Goal: Information Seeking & Learning: Learn about a topic

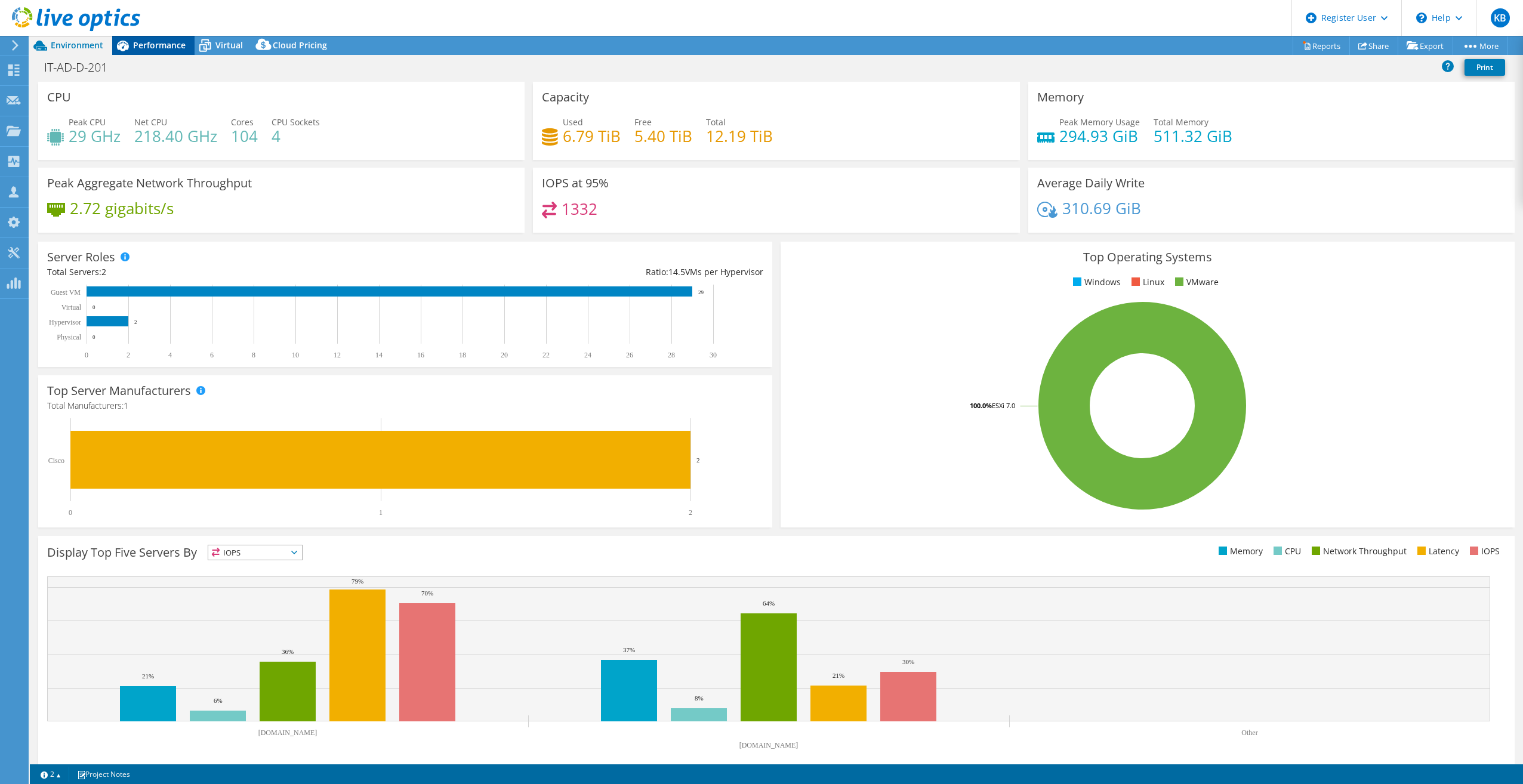
click at [154, 45] on span "Performance" at bounding box center [160, 45] width 53 height 11
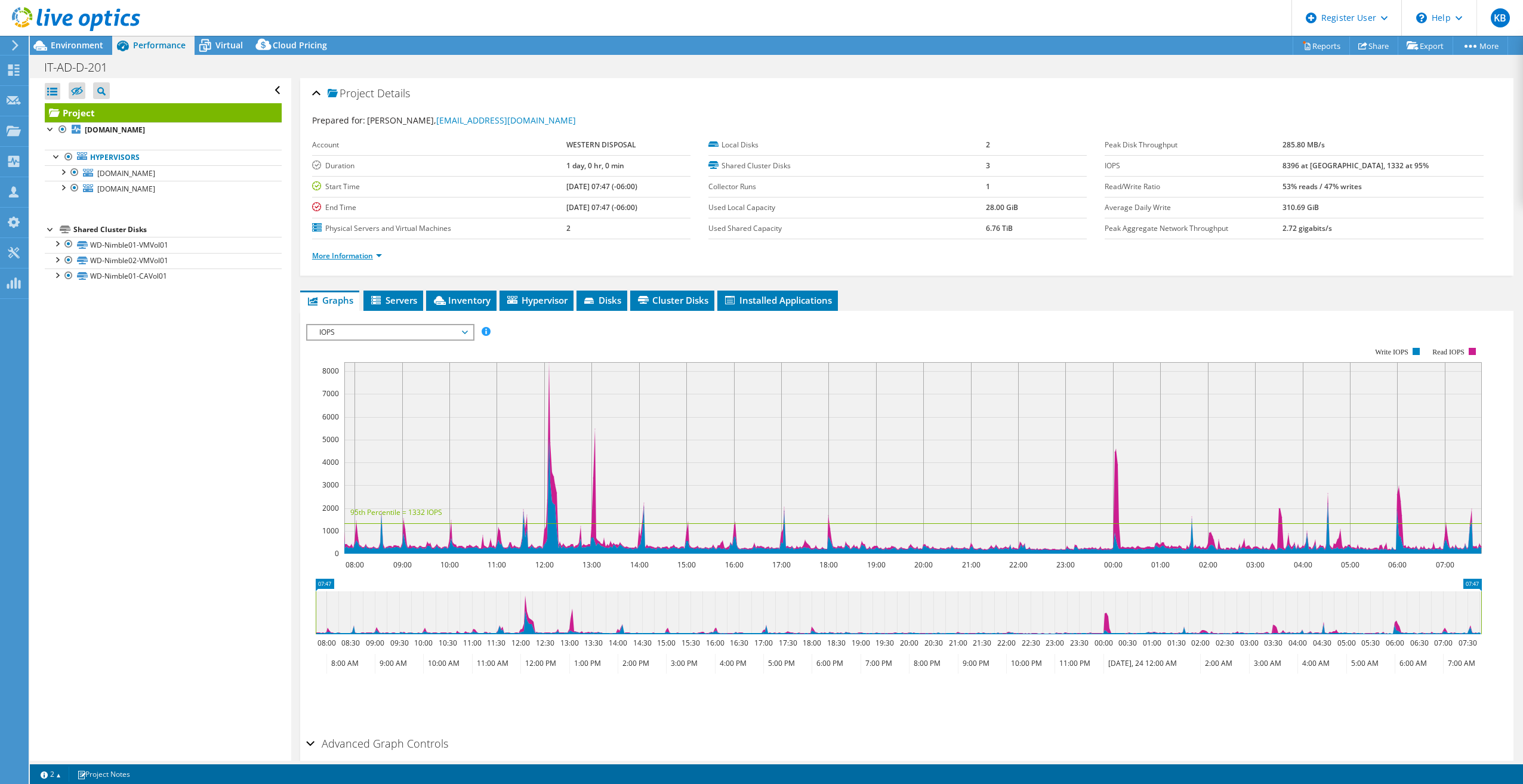
click at [359, 255] on link "More Information" at bounding box center [347, 255] width 70 height 10
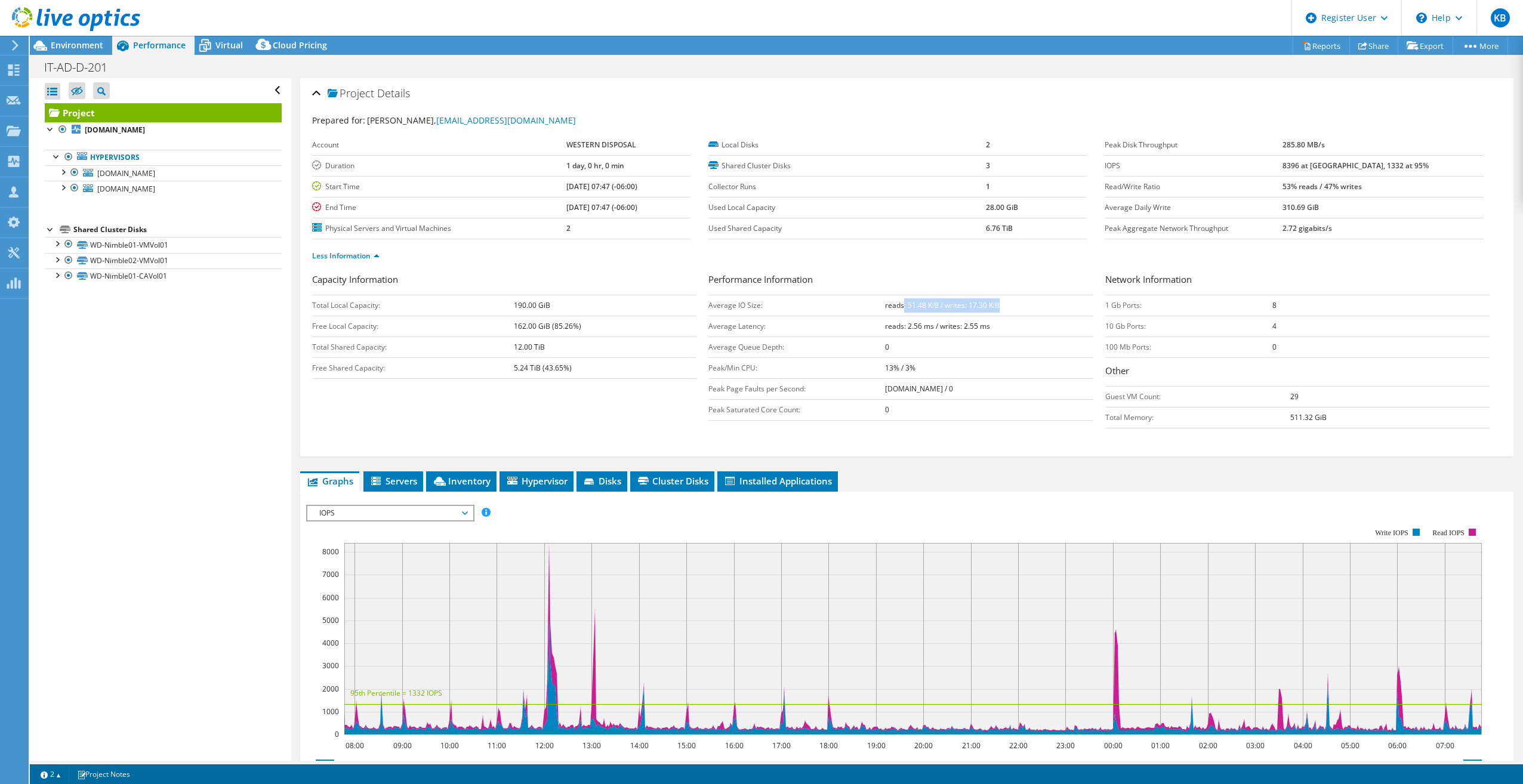
drag, startPoint x: 898, startPoint y: 301, endPoint x: 1005, endPoint y: 299, distance: 107.0
click at [1005, 299] on td "reads: 51.48 KiB / writes: 17.30 KiB" at bounding box center [989, 305] width 208 height 21
click at [87, 44] on span "Environment" at bounding box center [77, 45] width 53 height 11
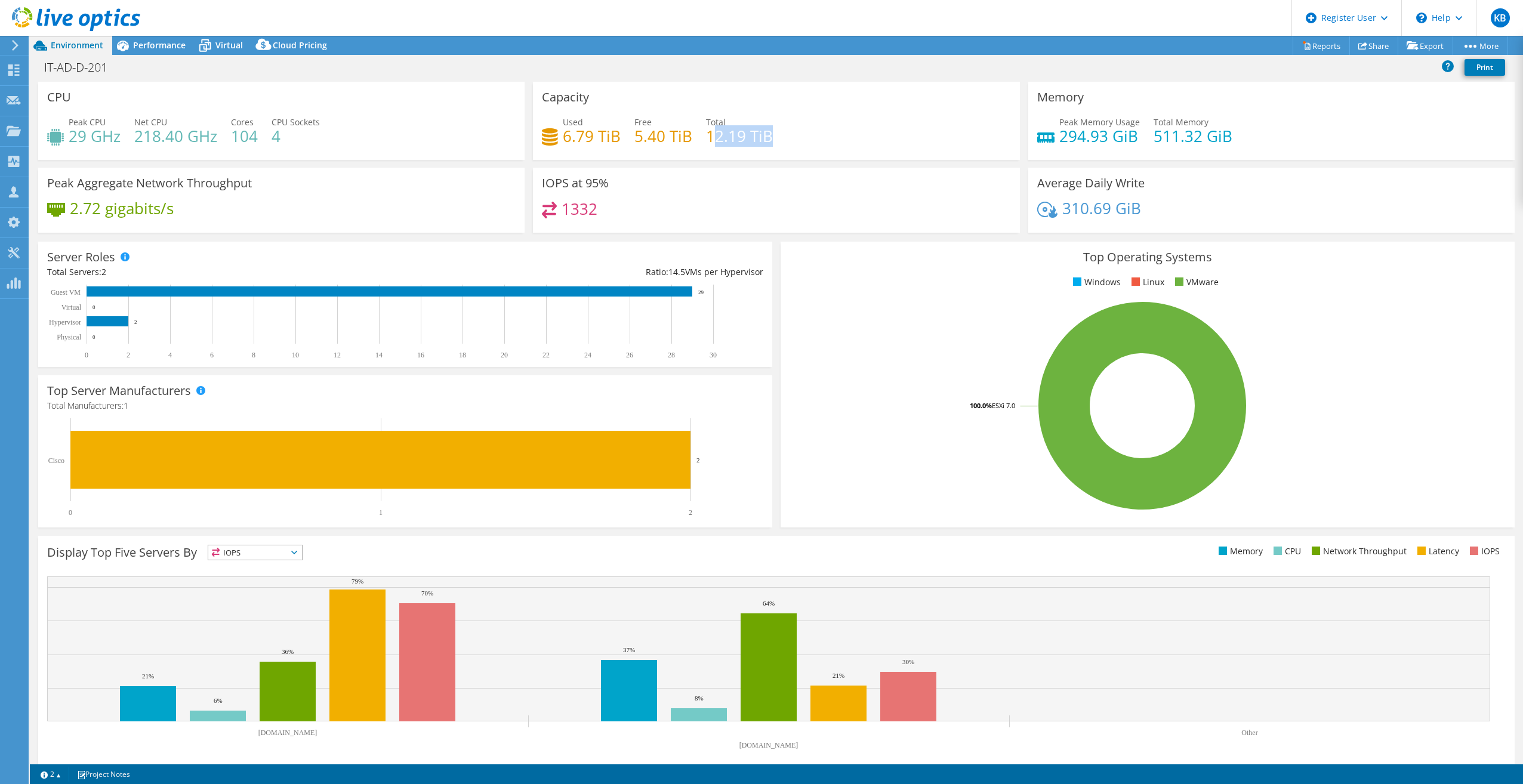
drag, startPoint x: 708, startPoint y: 137, endPoint x: 813, endPoint y: 127, distance: 105.5
click at [813, 127] on div "Used 6.79 TiB Free 5.40 TiB Total 12.19 TiB" at bounding box center [776, 135] width 468 height 39
click at [158, 43] on span "Performance" at bounding box center [160, 45] width 53 height 11
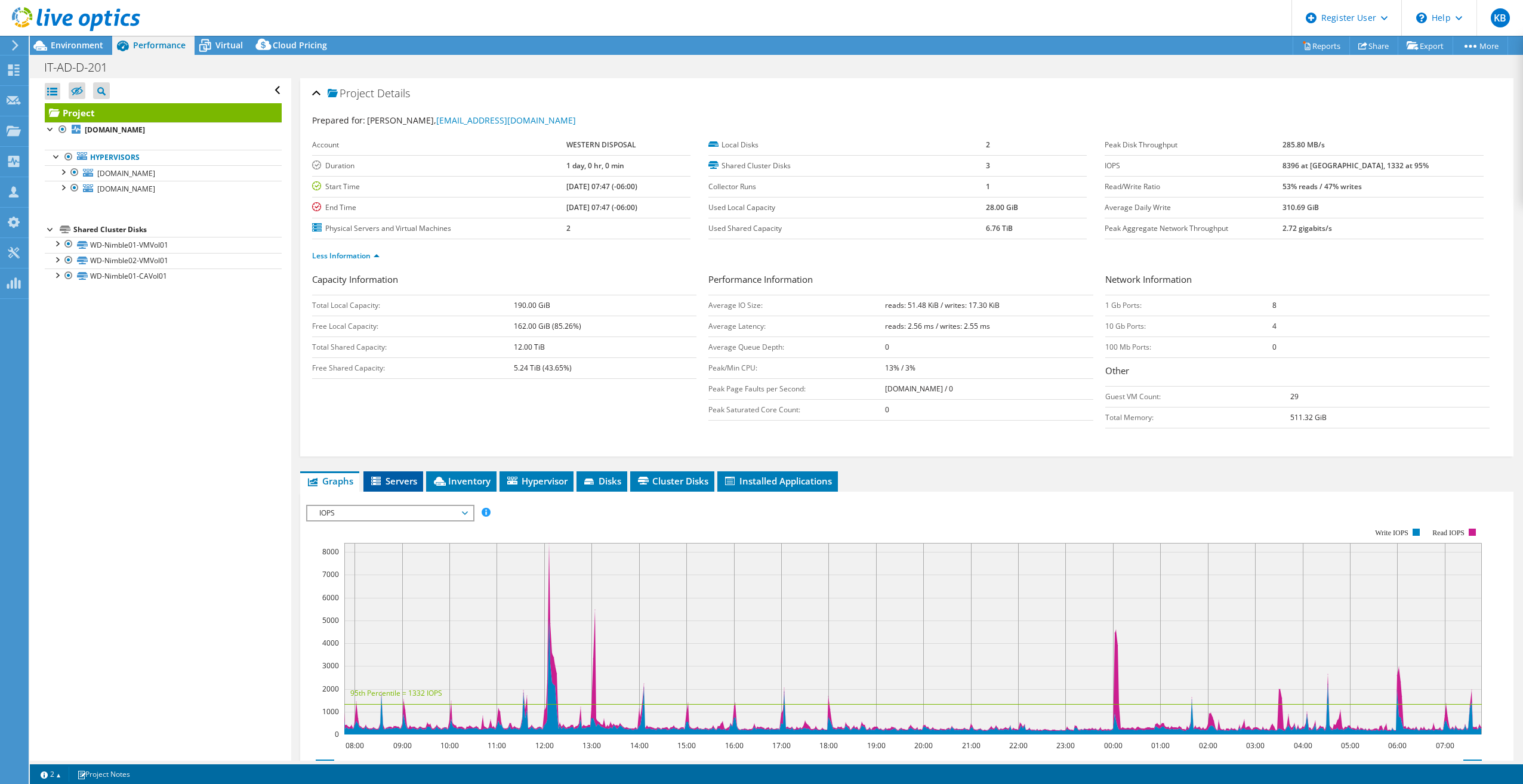
click at [411, 487] on span "Servers" at bounding box center [393, 481] width 48 height 12
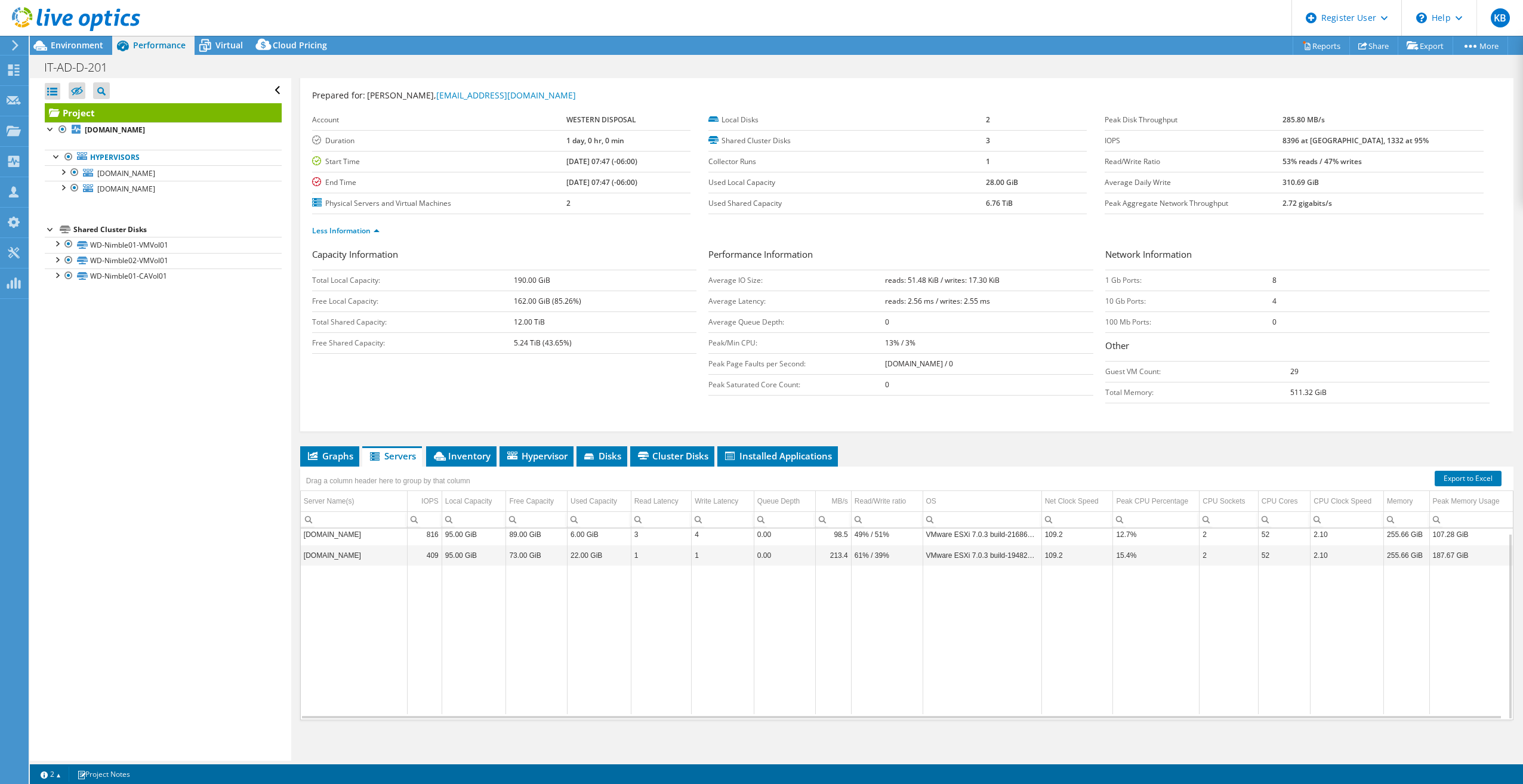
scroll to position [30, 0]
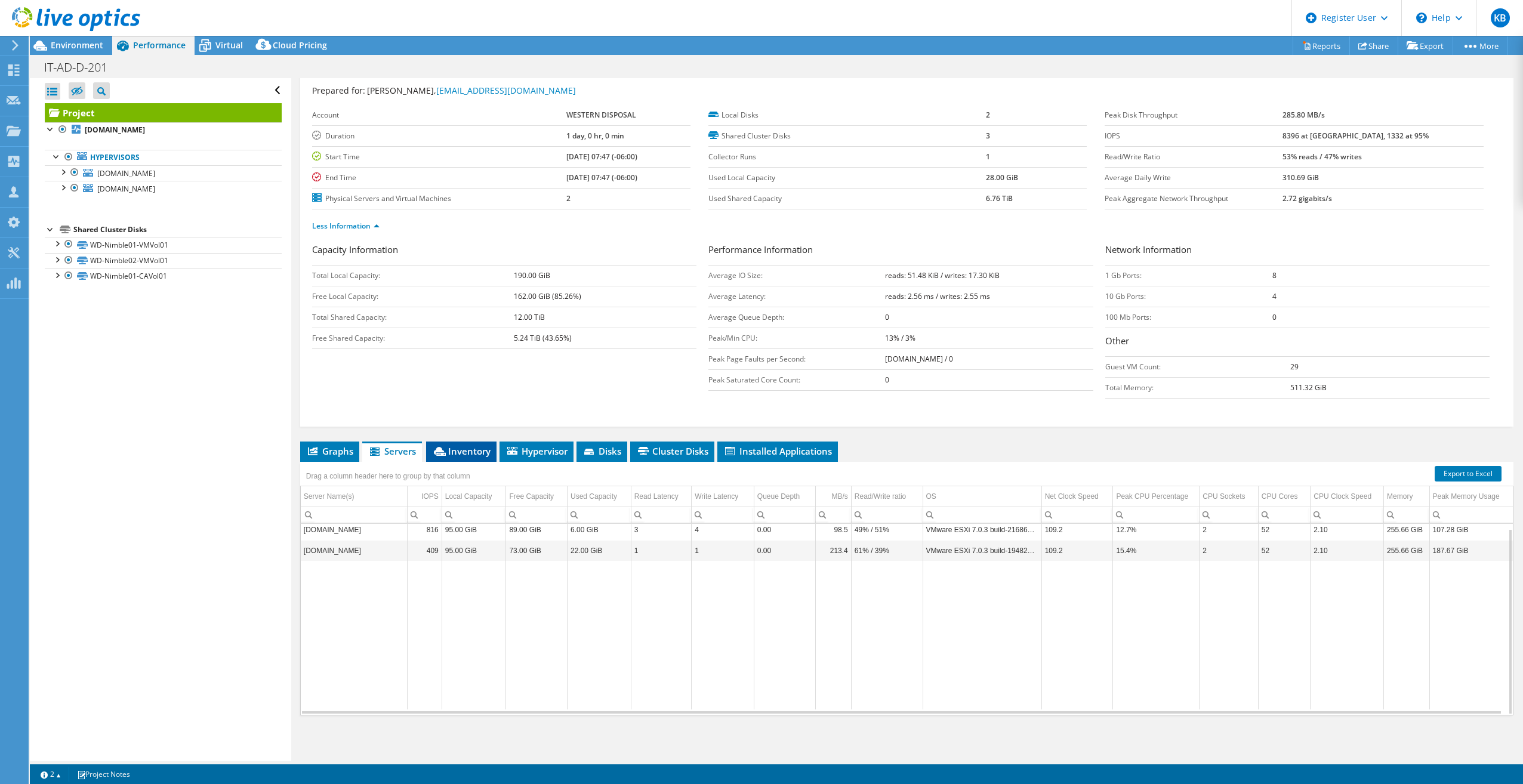
click at [467, 452] on span "Inventory" at bounding box center [461, 451] width 58 height 12
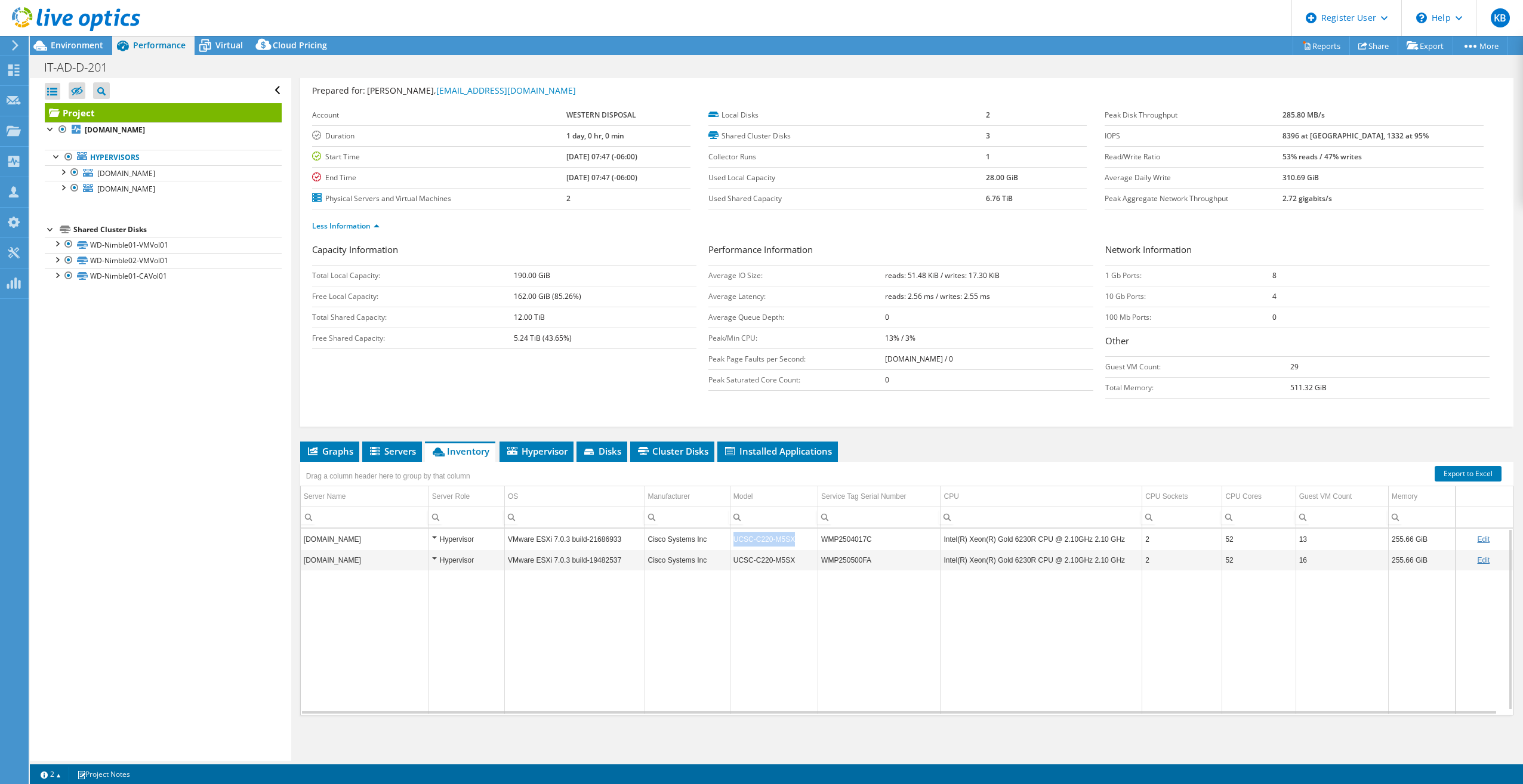
drag, startPoint x: 733, startPoint y: 542, endPoint x: 789, endPoint y: 544, distance: 56.0
click at [789, 544] on td "UCSC-C220-M5SX" at bounding box center [774, 539] width 88 height 21
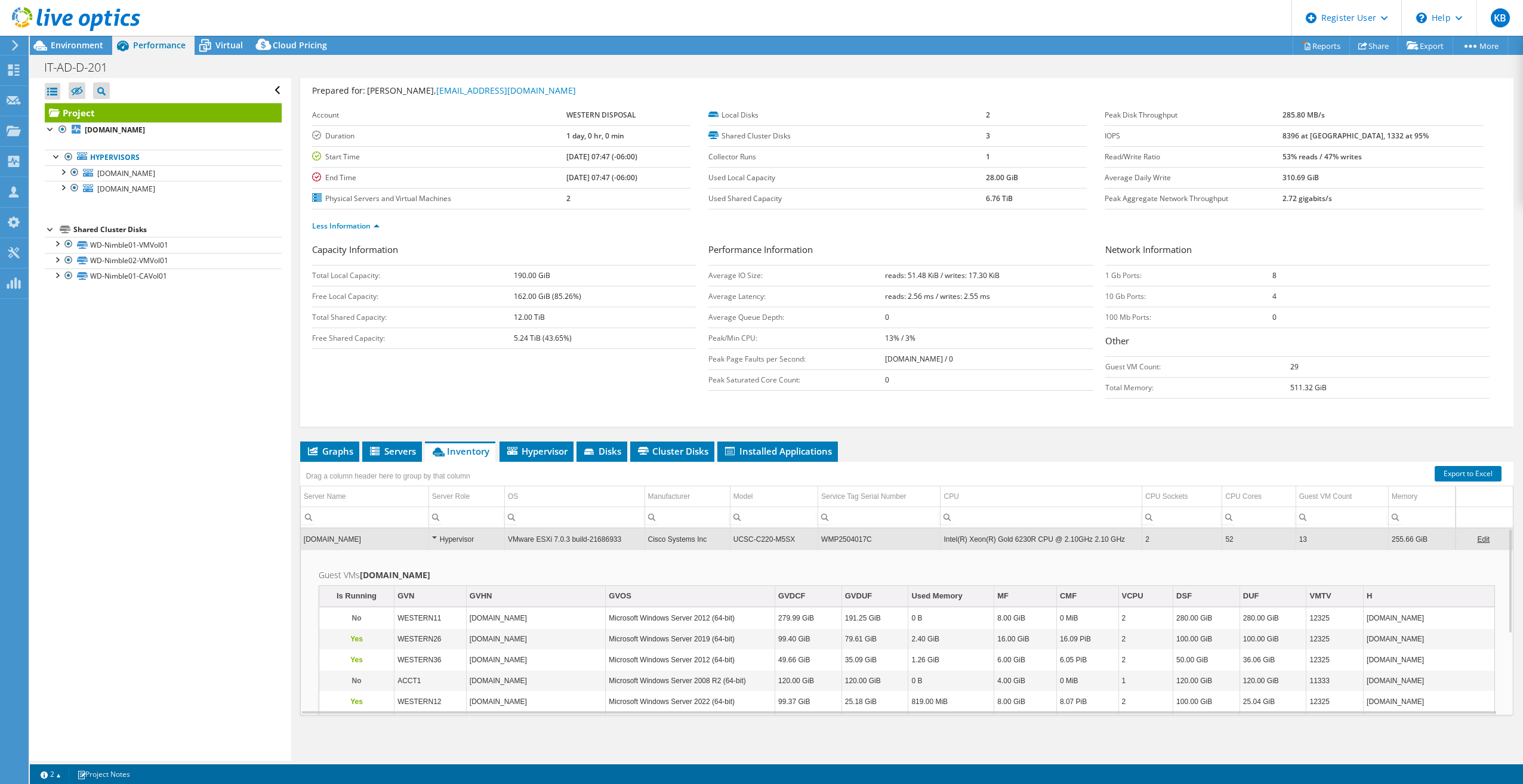
click at [405, 538] on td "[DOMAIN_NAME]" at bounding box center [364, 539] width 127 height 21
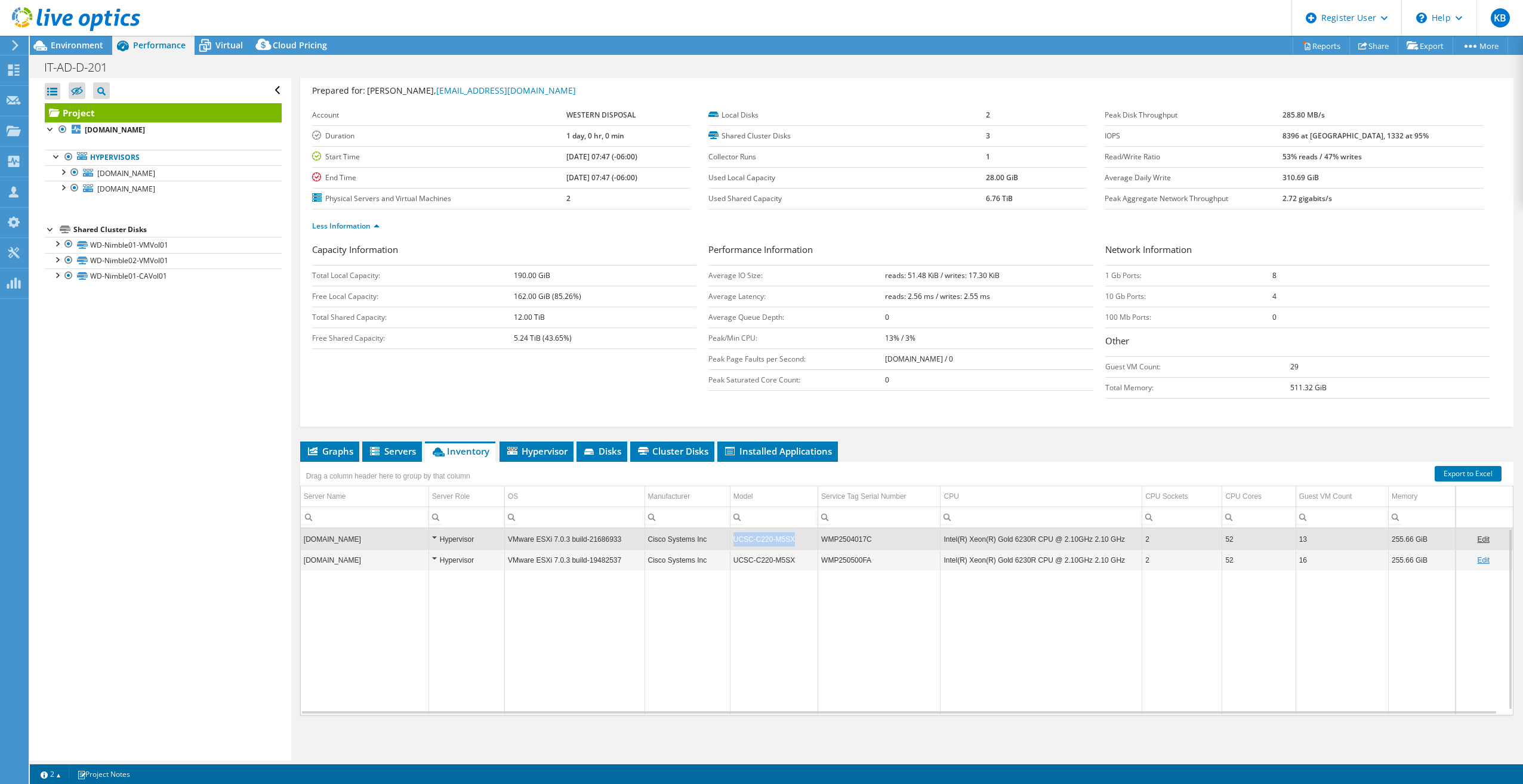
copy td "UCSC-C220-M5SX"
drag, startPoint x: 792, startPoint y: 542, endPoint x: 732, endPoint y: 545, distance: 60.1
click at [732, 545] on td "UCSC-C220-M5SX" at bounding box center [774, 539] width 88 height 21
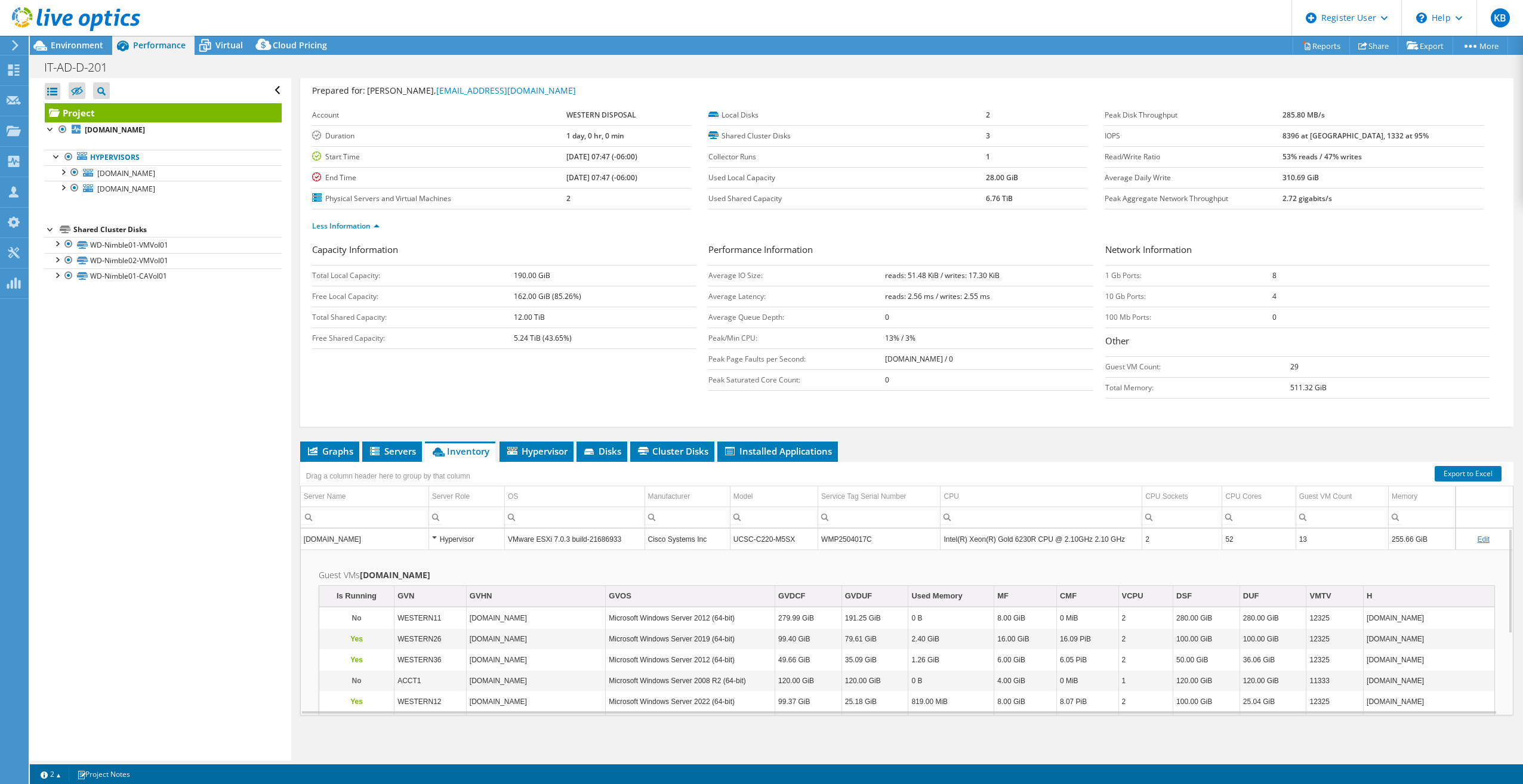
click at [623, 559] on td "Guest VMs wd-ucs02.westerndisposal.com Is Running GVN GVHN GVOS GVDCF GVDUF Use…" at bounding box center [906, 724] width 1212 height 349
drag, startPoint x: 1237, startPoint y: 539, endPoint x: 1220, endPoint y: 539, distance: 17.0
click at [1222, 539] on td "52" at bounding box center [1259, 539] width 74 height 21
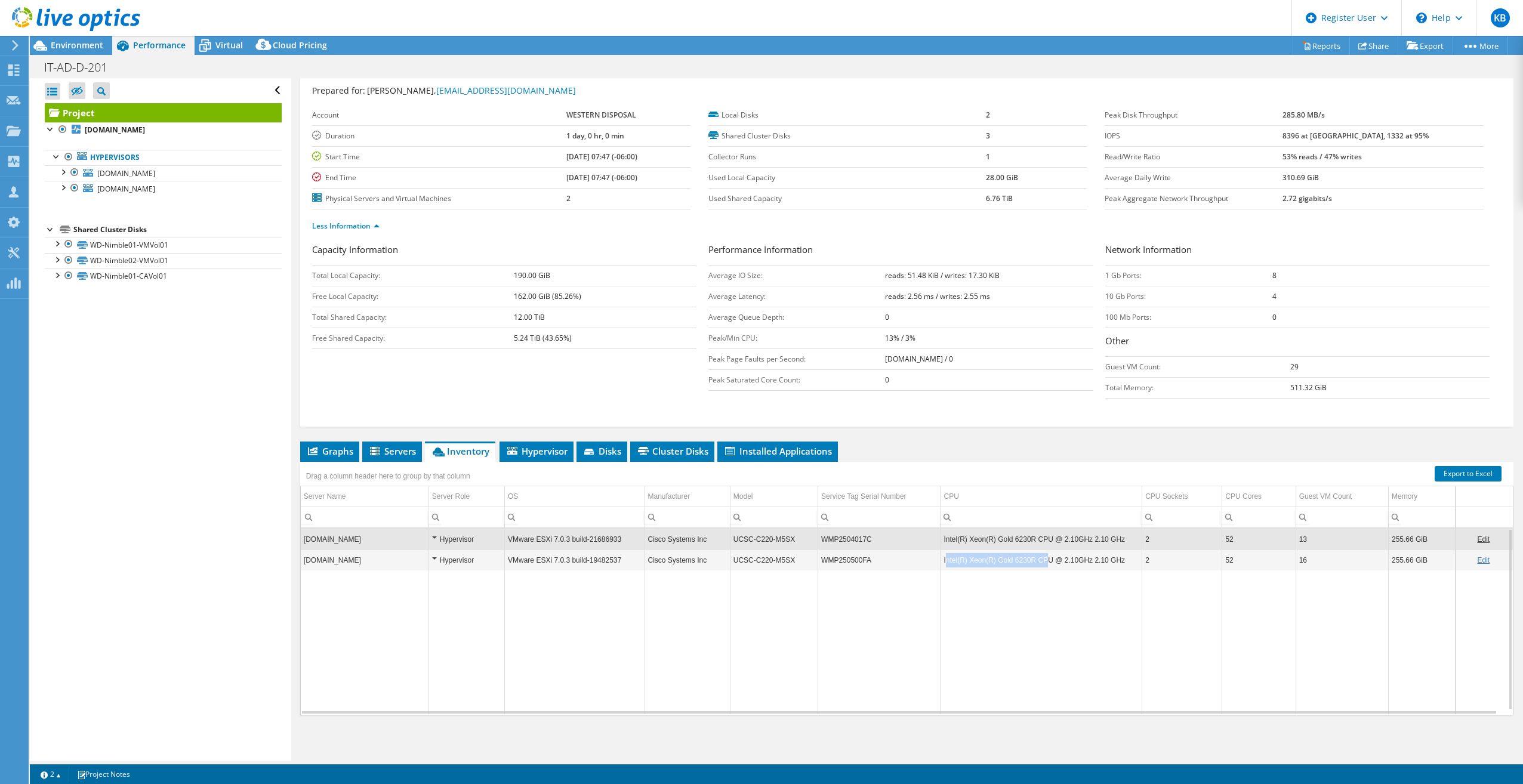
drag, startPoint x: 946, startPoint y: 561, endPoint x: 1042, endPoint y: 560, distance: 96.0
click at [1042, 560] on td "Intel(R) Xeon(R) Gold 6230R CPU @ 2.10GHz 2.10 GHz" at bounding box center [1041, 560] width 202 height 21
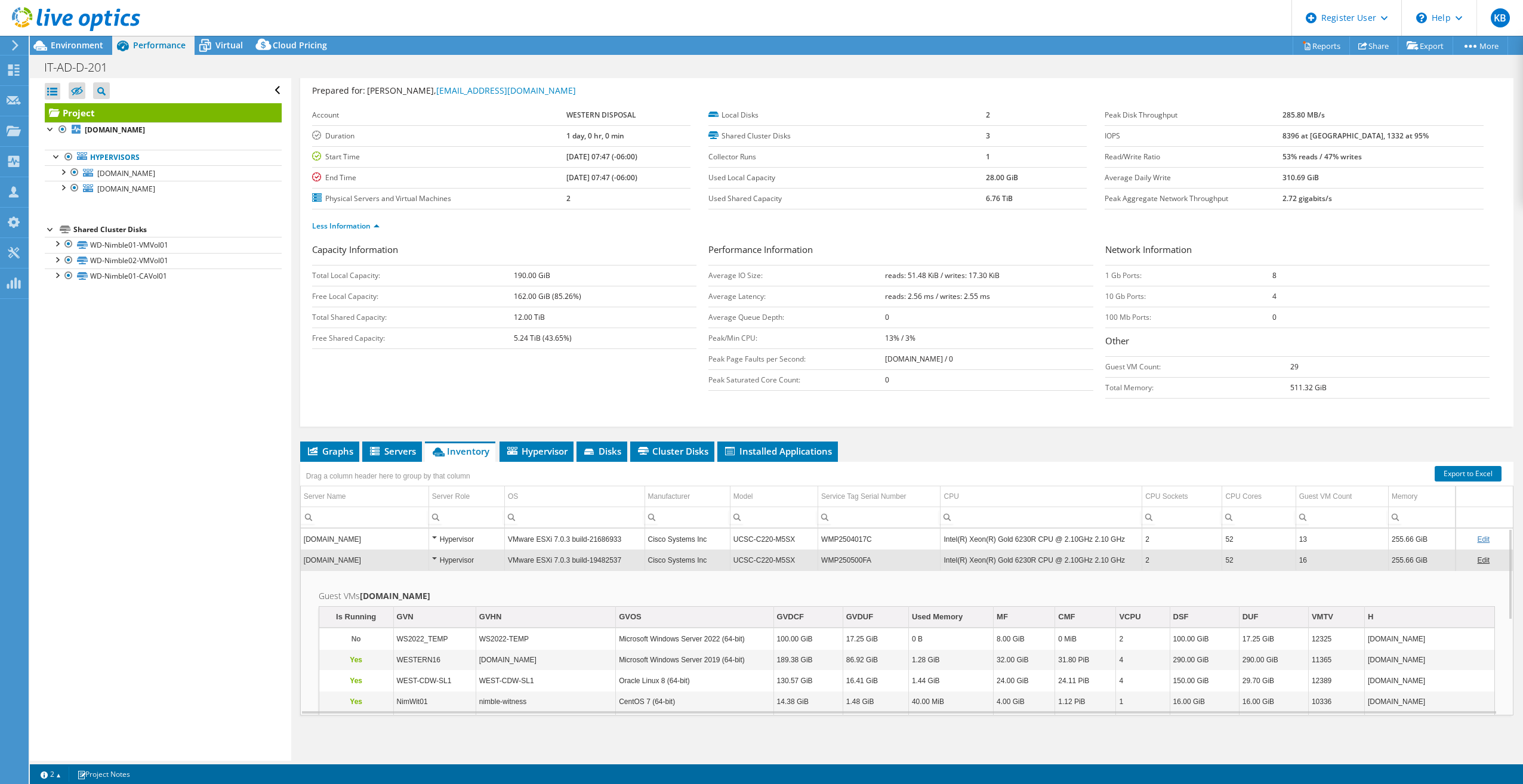
click at [958, 582] on td "Guest VMs wd-ucs01.westerndisposal.com Is Running GVN GVHN GVOS GVDCF GVDUF Use…" at bounding box center [906, 776] width 1212 height 412
drag, startPoint x: 943, startPoint y: 561, endPoint x: 1085, endPoint y: 562, distance: 142.0
click at [1085, 562] on td "Intel(R) Xeon(R) Gold 6230R CPU @ 2.10GHz 2.10 GHz" at bounding box center [1041, 560] width 202 height 21
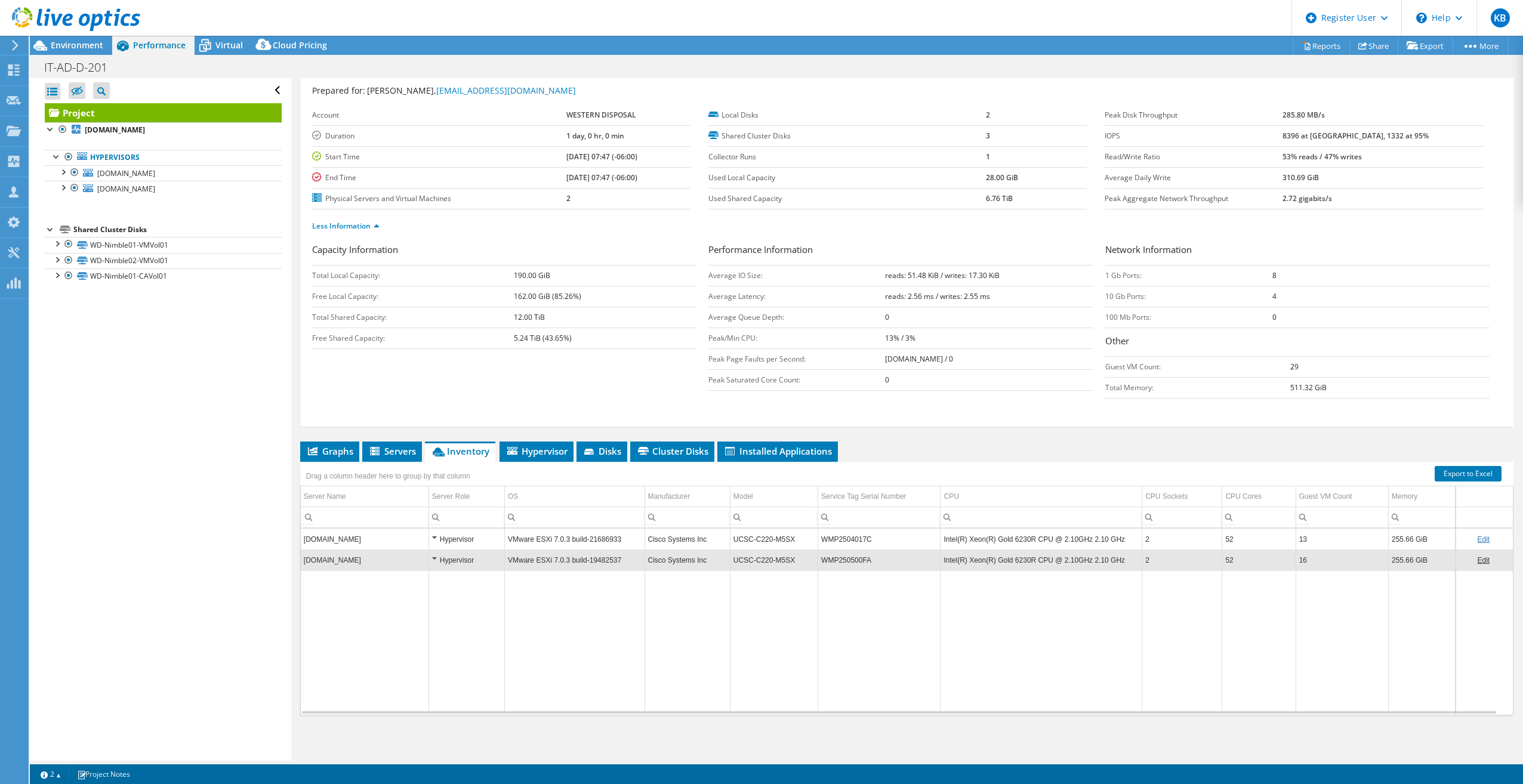
copy td "Intel(R) Xeon(R) Gold 6230R CPU @ 2.10GHz"
copy td "Intel(R) Xeon(R) Gold 6230R"
drag, startPoint x: 943, startPoint y: 561, endPoint x: 1031, endPoint y: 563, distance: 88.0
click at [1031, 563] on td "Intel(R) Xeon(R) Gold 6230R CPU @ 2.10GHz 2.10 GHz" at bounding box center [1041, 560] width 202 height 21
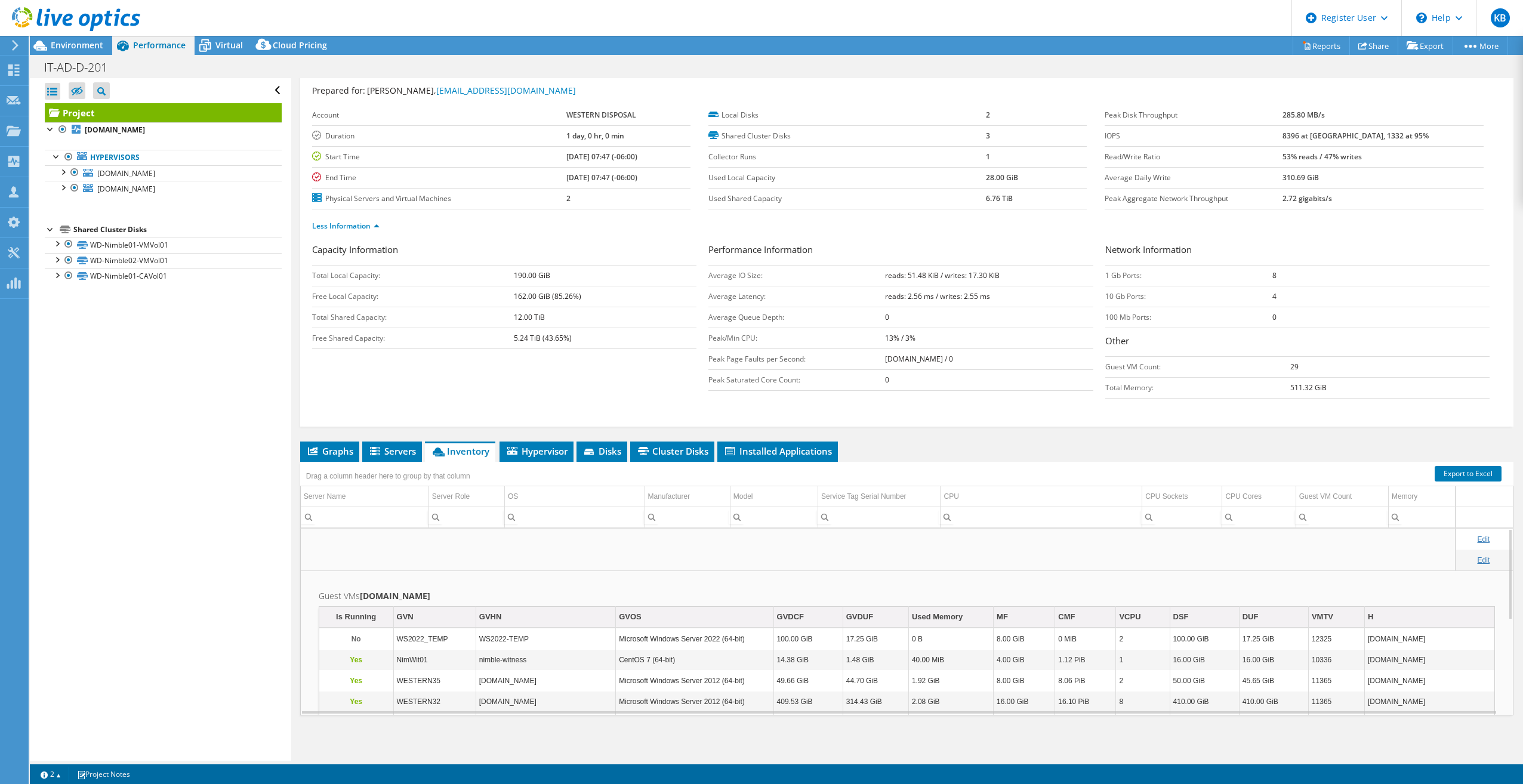
scroll to position [0, 0]
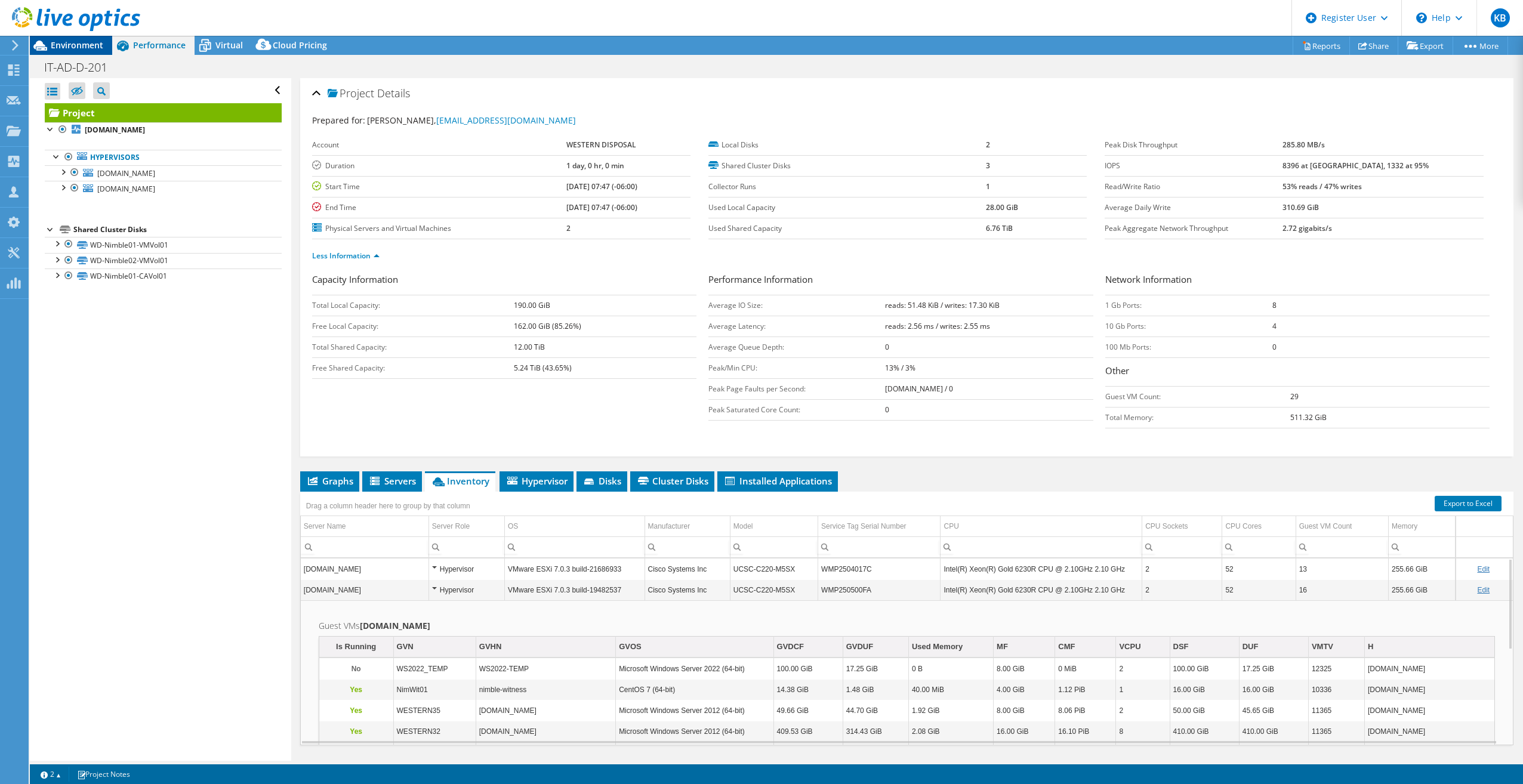
click at [90, 48] on span "Environment" at bounding box center [77, 45] width 53 height 11
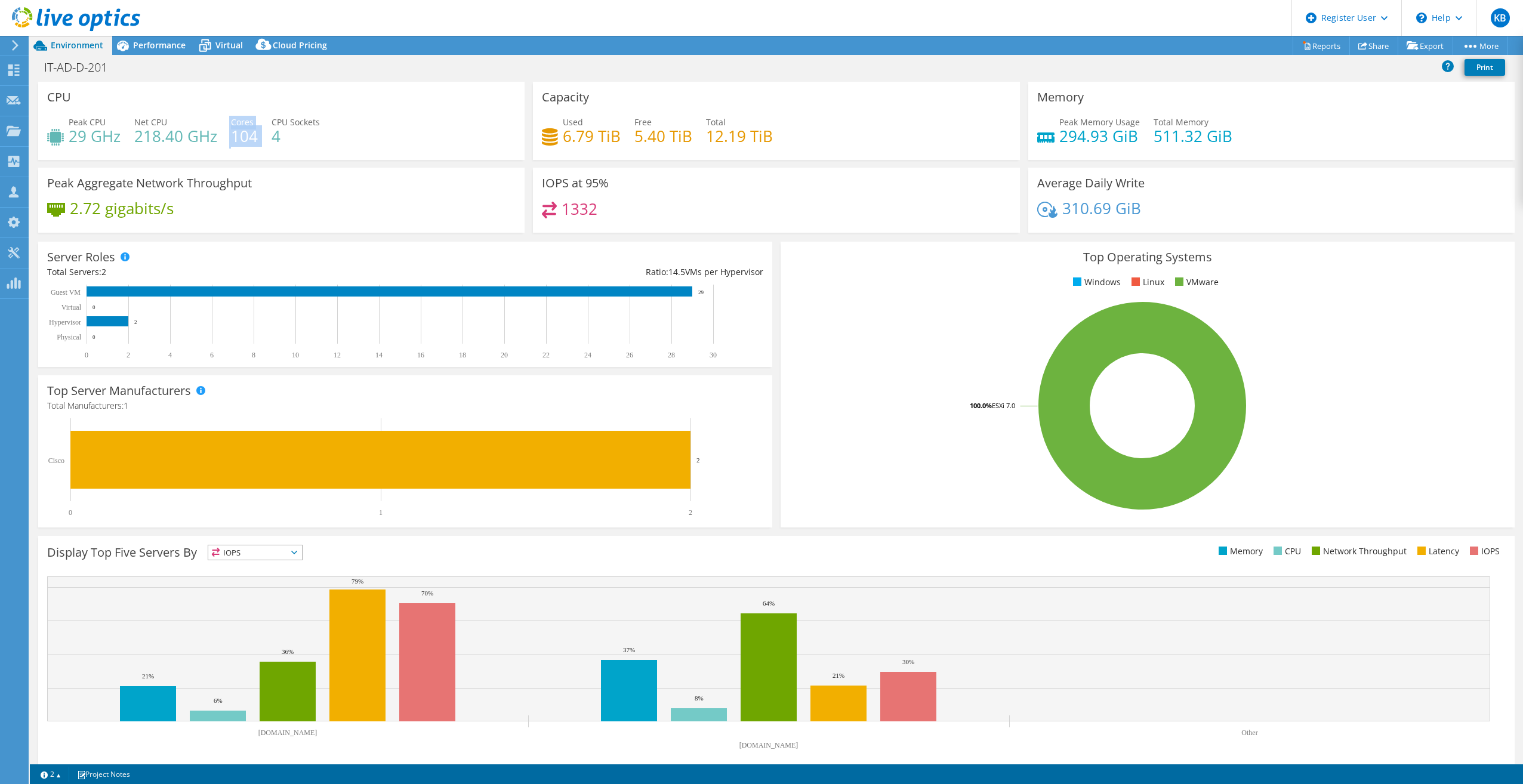
drag, startPoint x: 227, startPoint y: 135, endPoint x: 266, endPoint y: 136, distance: 39.0
click at [266, 136] on div "Peak CPU 29 GHz Net CPU 218.40 GHz Cores 104 CPU Sockets 4" at bounding box center [281, 135] width 468 height 39
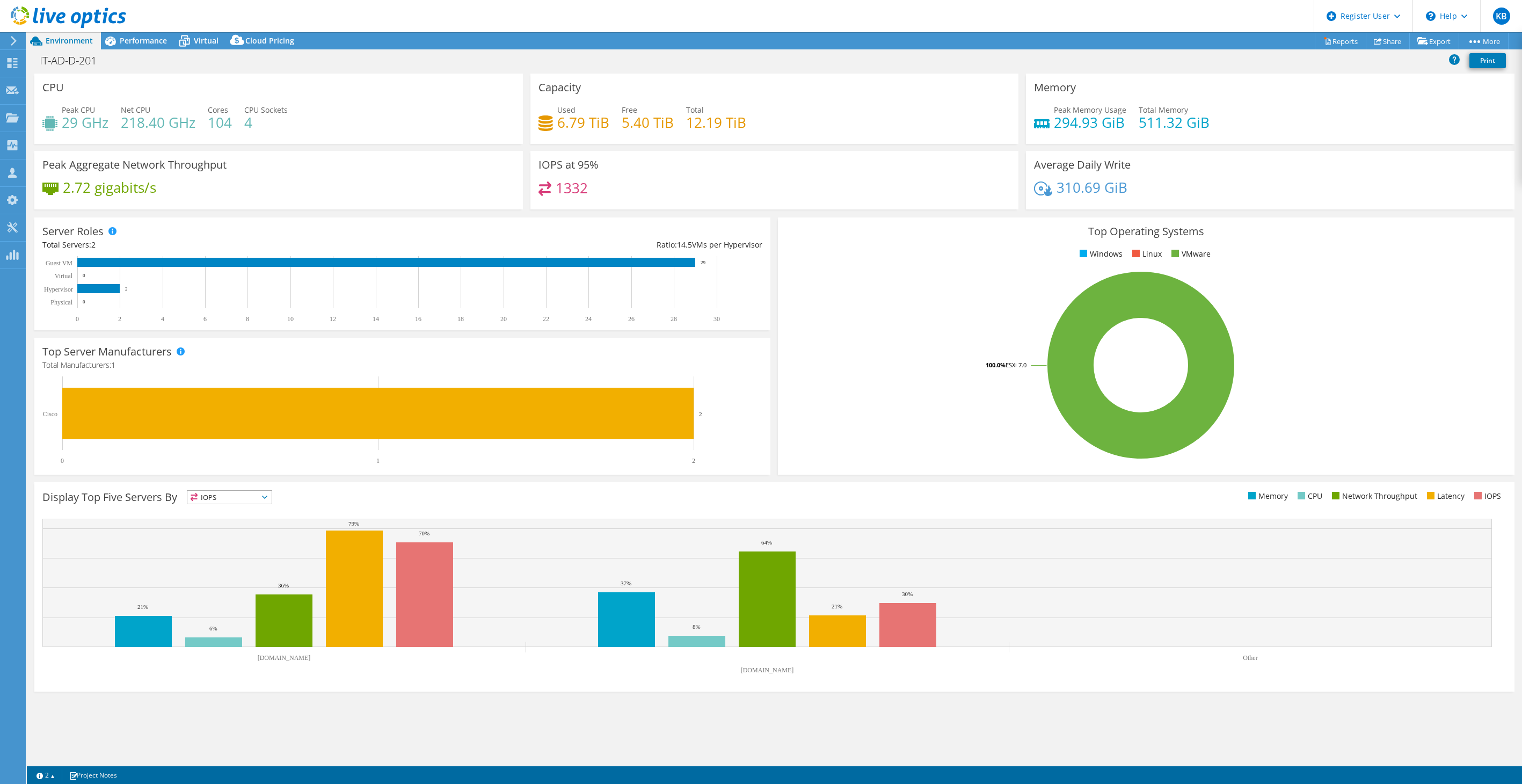
select select "USD"
